Goal: Information Seeking & Learning: Find specific page/section

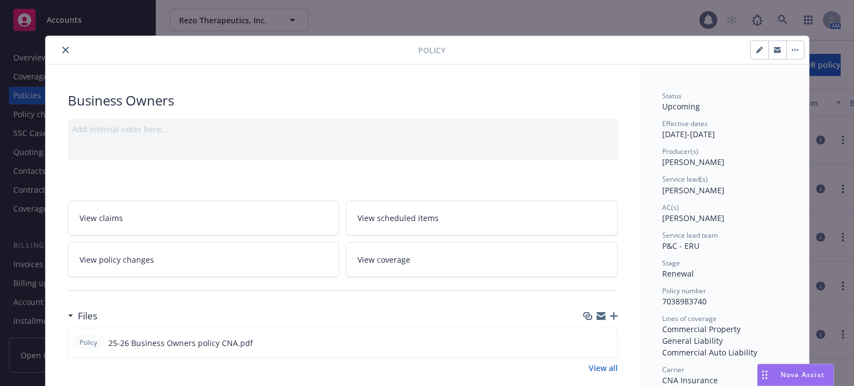
click at [62, 48] on icon "close" at bounding box center [65, 50] width 7 height 7
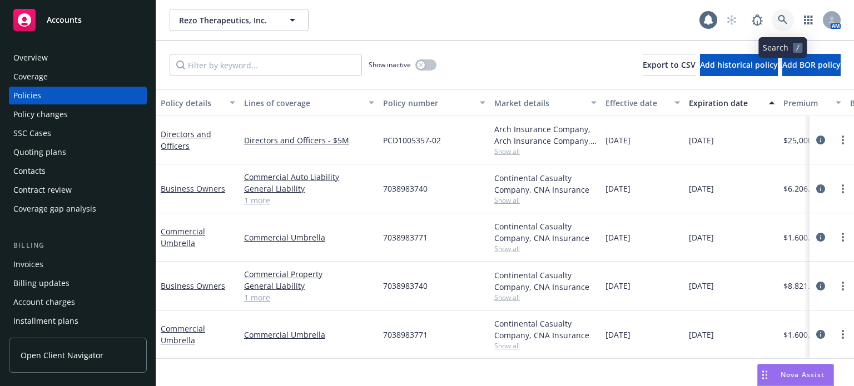
click at [781, 22] on icon at bounding box center [783, 20] width 10 height 10
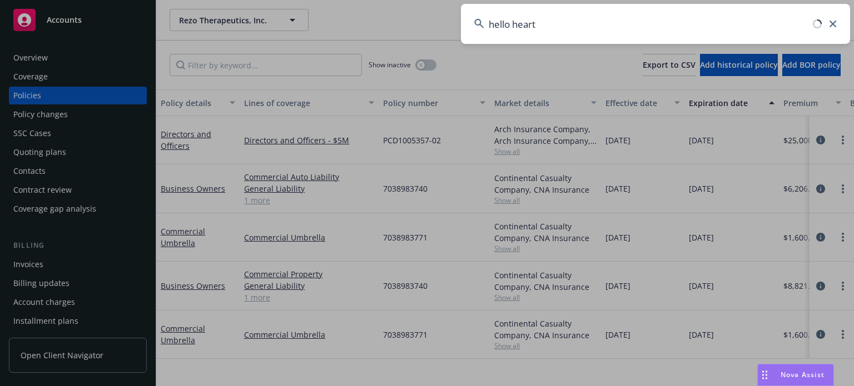
type input "hello heart"
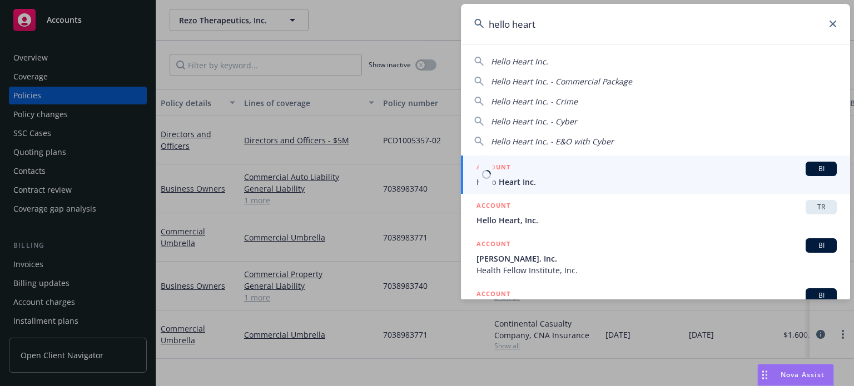
click at [556, 185] on span "Hello Heart Inc." at bounding box center [656, 182] width 360 height 12
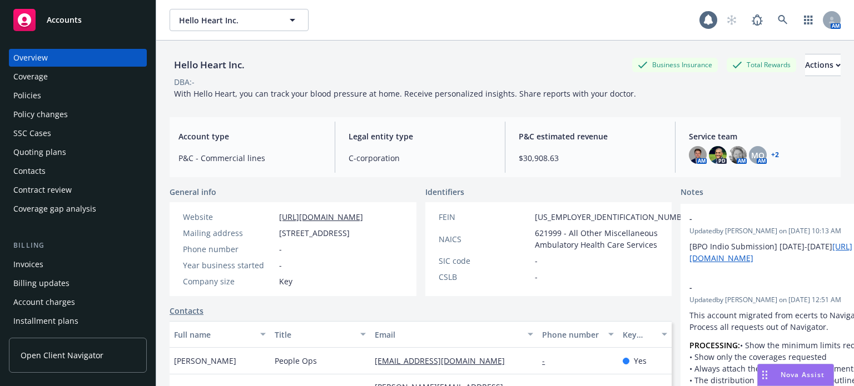
click at [64, 102] on div "Policies" at bounding box center [77, 96] width 129 height 18
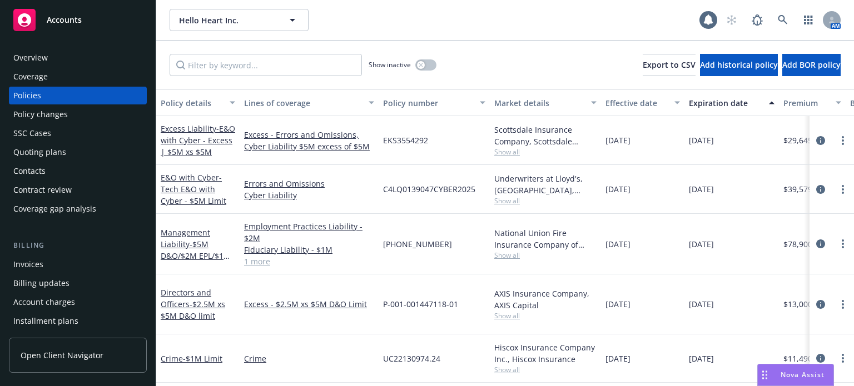
click at [260, 261] on link "1 more" at bounding box center [309, 262] width 130 height 12
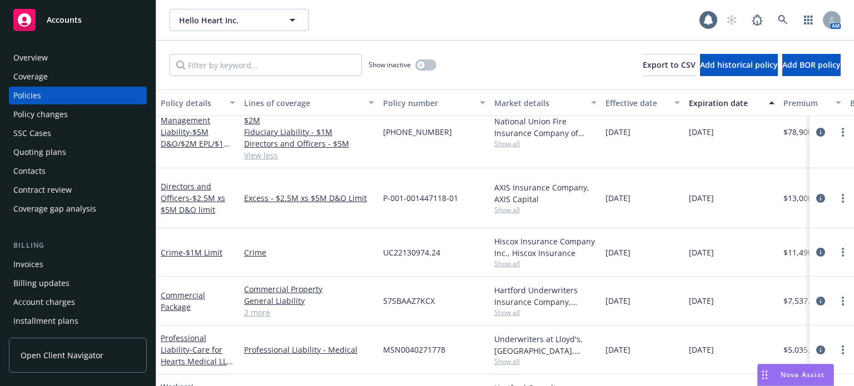
scroll to position [142, 0]
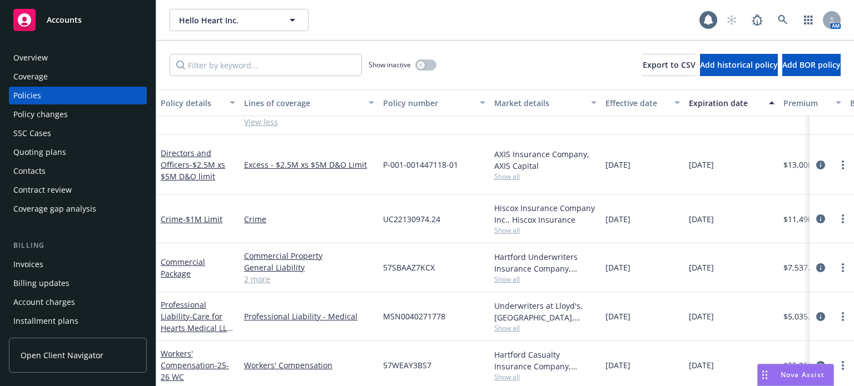
click at [262, 274] on link "2 more" at bounding box center [309, 280] width 130 height 12
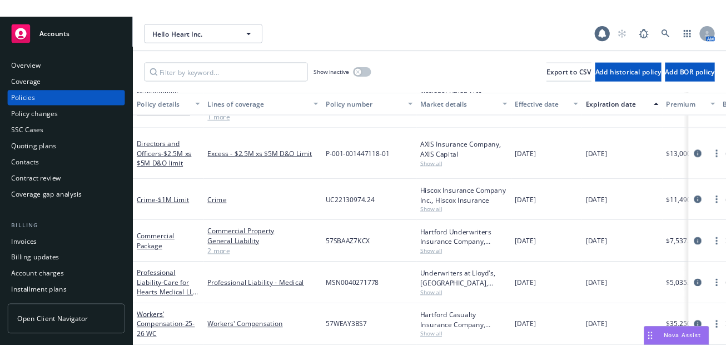
scroll to position [131, 0]
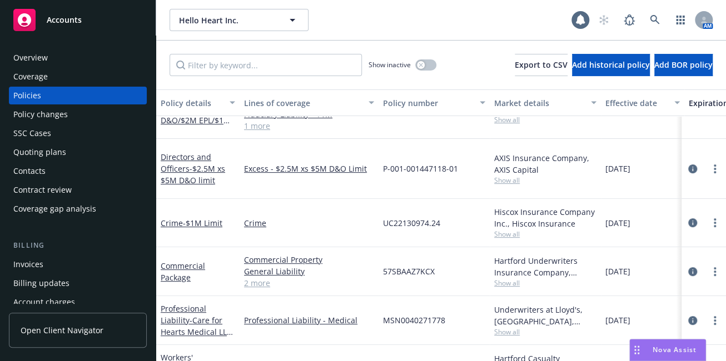
click at [78, 154] on div "Quoting plans" at bounding box center [77, 152] width 129 height 18
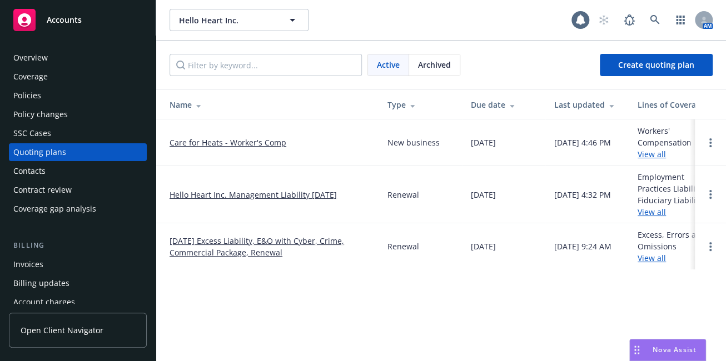
click at [423, 63] on span "Archived" at bounding box center [434, 65] width 33 height 12
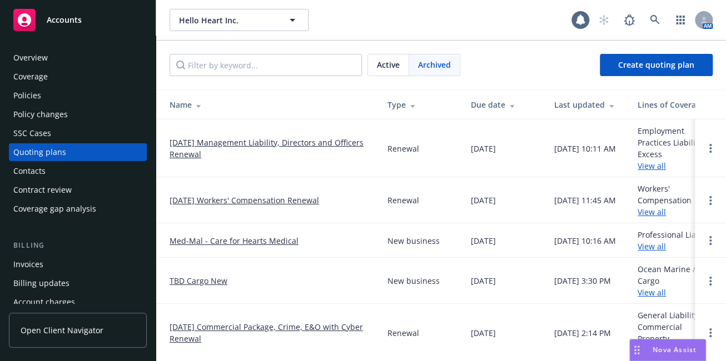
scroll to position [101, 0]
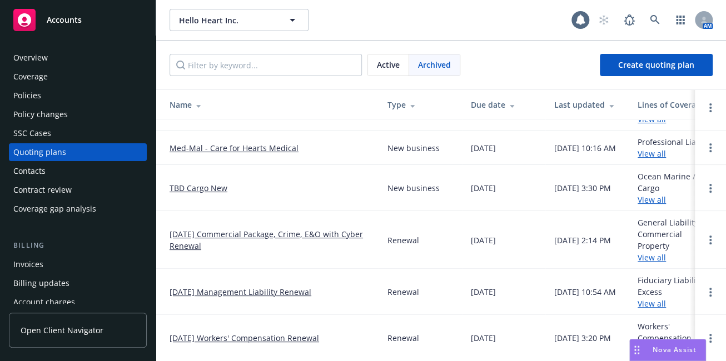
click at [267, 228] on link "[DATE] Commercial Package, Crime, E&O with Cyber Renewal" at bounding box center [270, 239] width 200 height 23
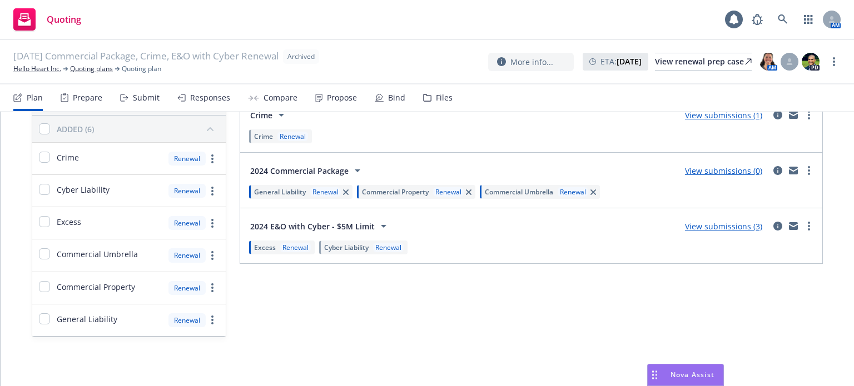
scroll to position [97, 0]
click at [79, 72] on link "Quoting plans" at bounding box center [91, 69] width 43 height 10
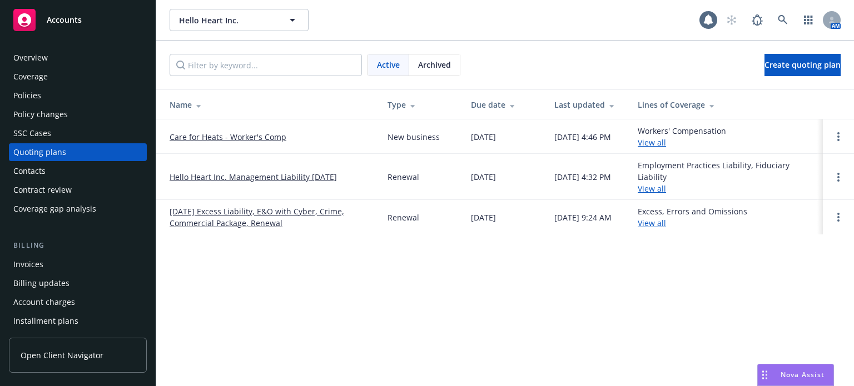
click at [64, 101] on div "Policies" at bounding box center [77, 96] width 129 height 18
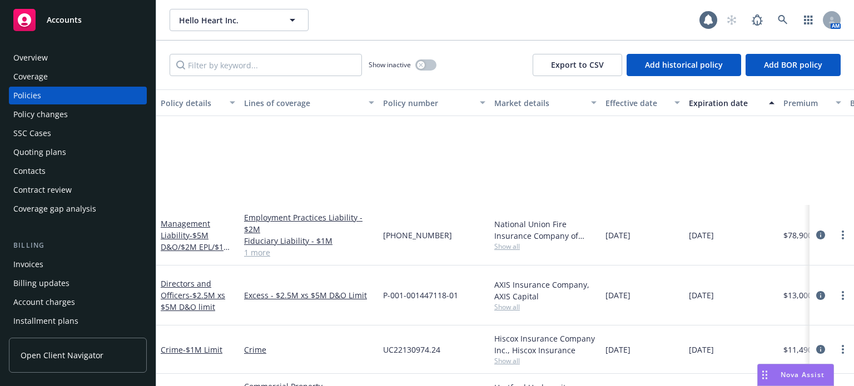
scroll to position [131, 0]
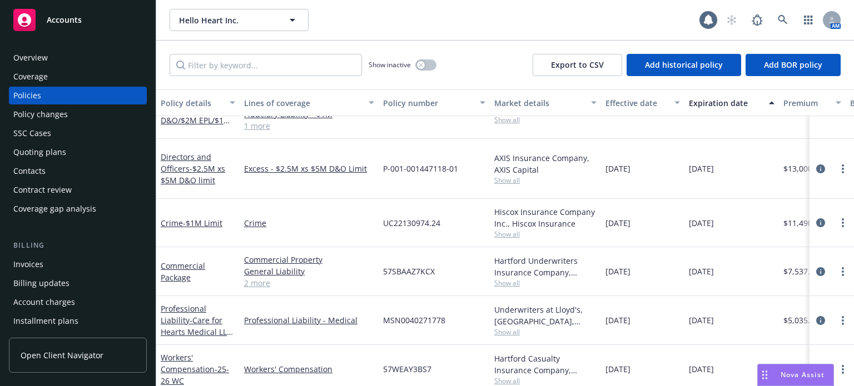
click at [178, 272] on div "Commercial Package" at bounding box center [197, 271] width 83 height 49
click at [180, 264] on link "Commercial Package" at bounding box center [183, 272] width 44 height 22
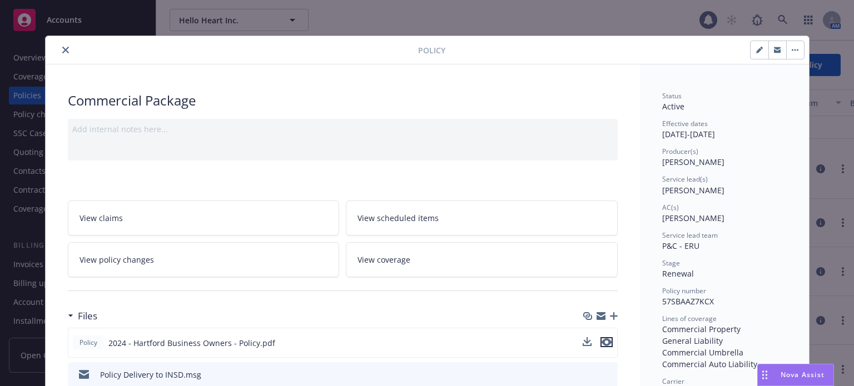
click at [603, 341] on icon "preview file" at bounding box center [607, 343] width 10 height 8
click at [62, 47] on icon "close" at bounding box center [65, 50] width 7 height 7
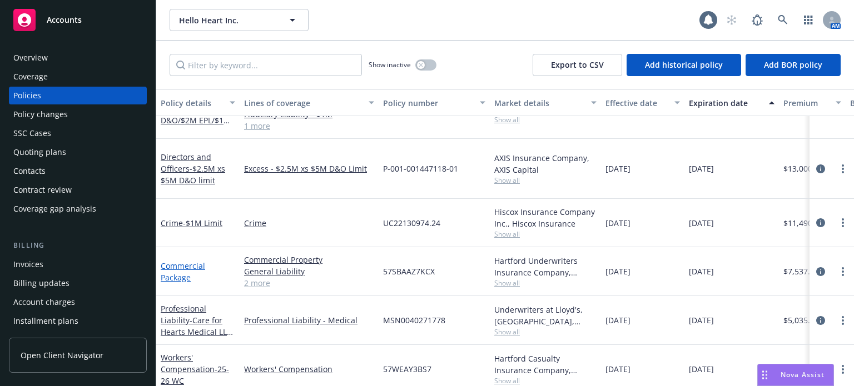
click at [180, 262] on link "Commercial Package" at bounding box center [183, 272] width 44 height 22
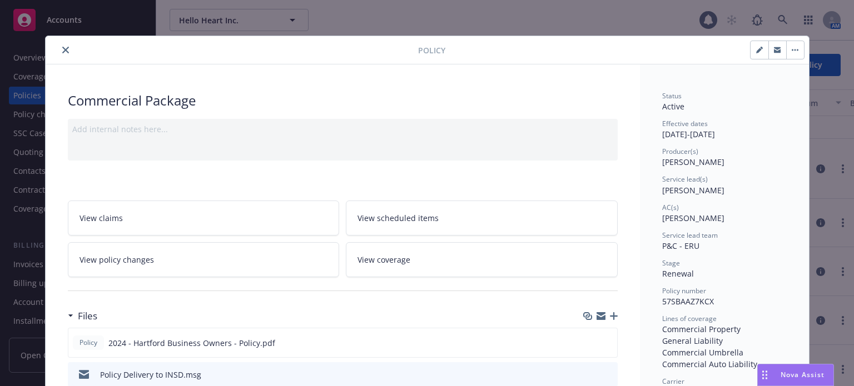
scroll to position [33, 0]
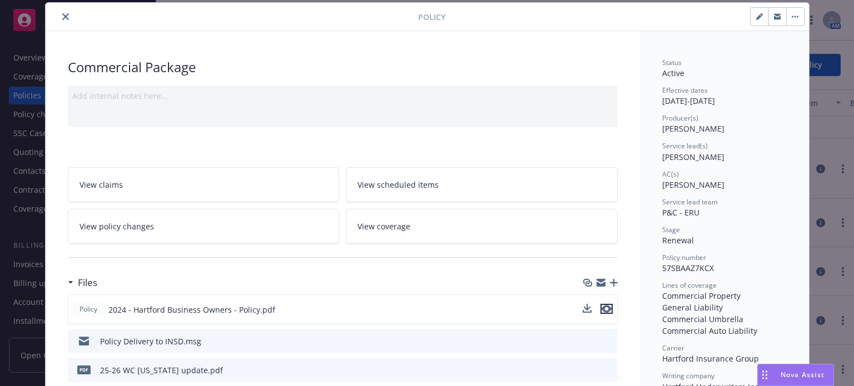
click at [602, 309] on icon "preview file" at bounding box center [607, 309] width 10 height 8
click at [61, 12] on button "close" at bounding box center [65, 16] width 13 height 13
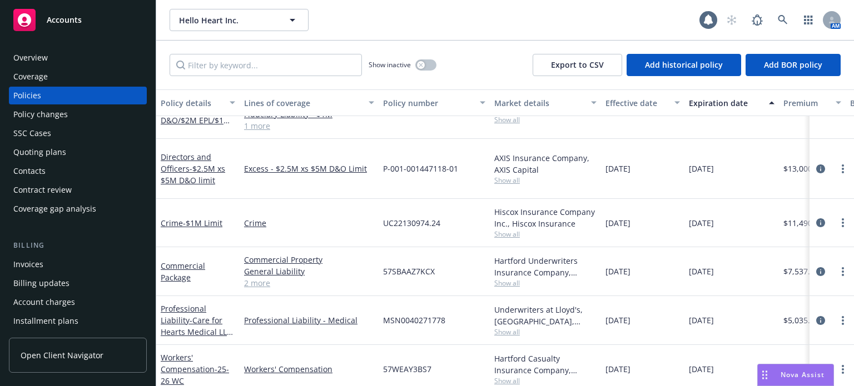
click at [72, 58] on div "Overview" at bounding box center [77, 58] width 129 height 18
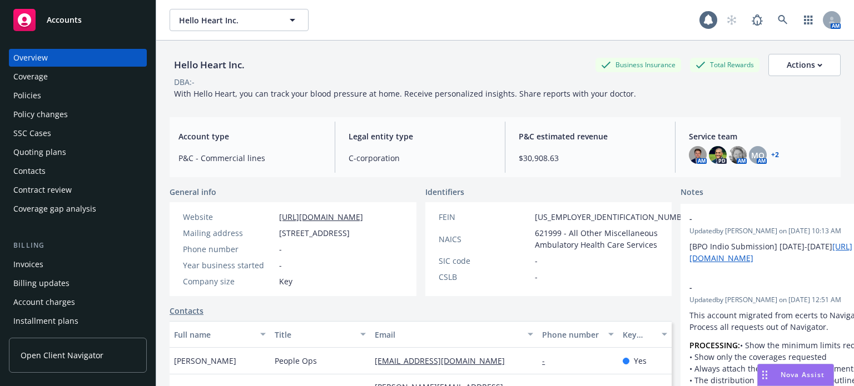
click at [55, 89] on div "Policies" at bounding box center [77, 96] width 129 height 18
